Goal: Task Accomplishment & Management: Manage account settings

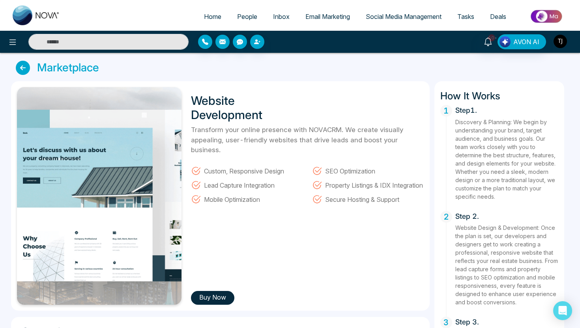
click at [563, 46] on img "button" at bounding box center [560, 41] width 13 height 13
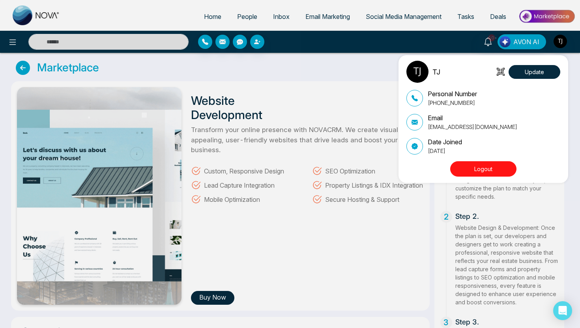
click at [468, 169] on button "Logout" at bounding box center [483, 168] width 66 height 15
